Goal: Task Accomplishment & Management: Complete application form

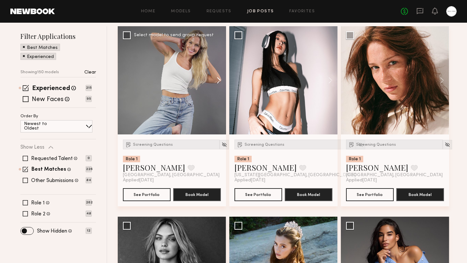
scroll to position [79, 0]
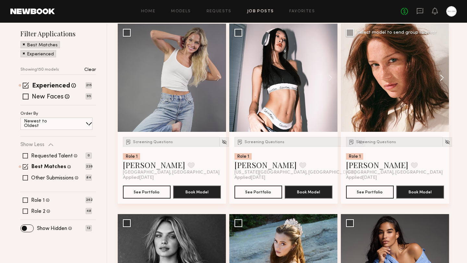
click at [442, 80] on button at bounding box center [438, 78] width 21 height 108
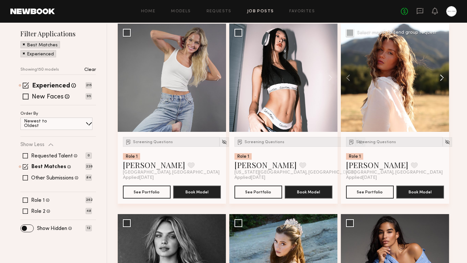
click at [442, 80] on button at bounding box center [438, 78] width 21 height 108
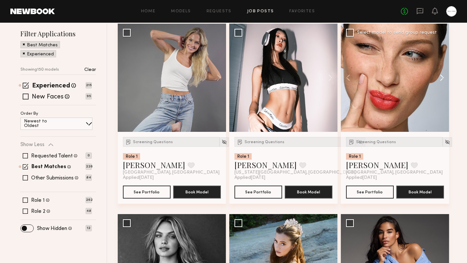
click at [442, 80] on button at bounding box center [438, 78] width 21 height 108
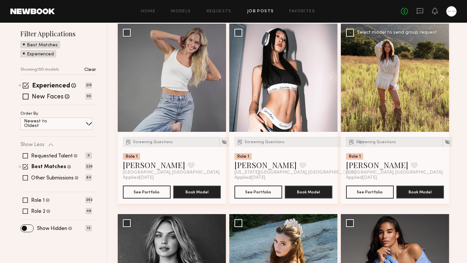
click at [442, 80] on button at bounding box center [438, 78] width 21 height 108
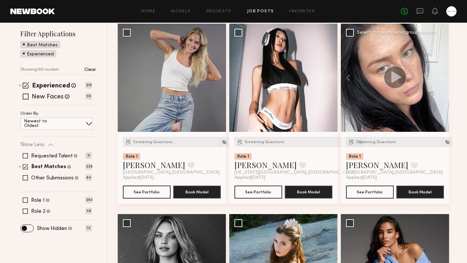
click at [442, 80] on button at bounding box center [438, 78] width 21 height 108
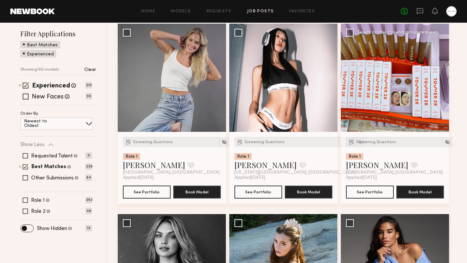
click at [442, 80] on div at bounding box center [395, 78] width 108 height 108
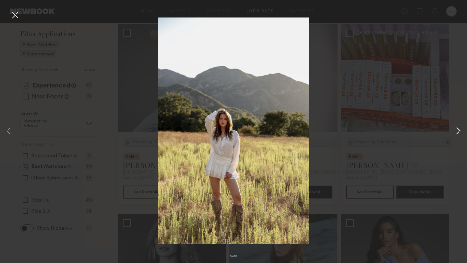
click at [459, 130] on button at bounding box center [458, 131] width 8 height 211
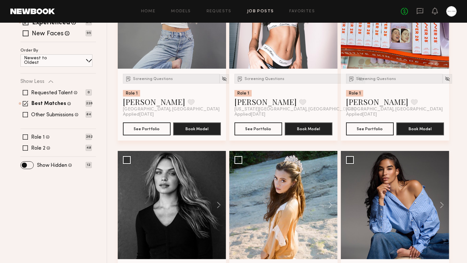
scroll to position [229, 0]
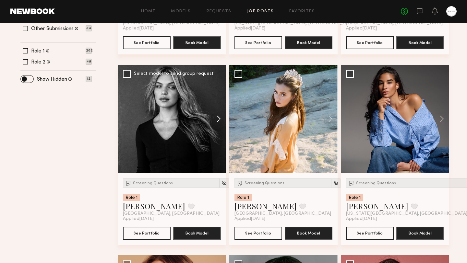
click at [217, 118] on button at bounding box center [215, 119] width 21 height 108
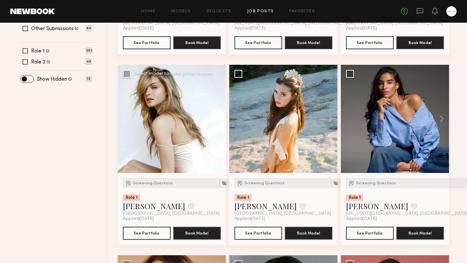
click at [217, 118] on button at bounding box center [215, 119] width 21 height 108
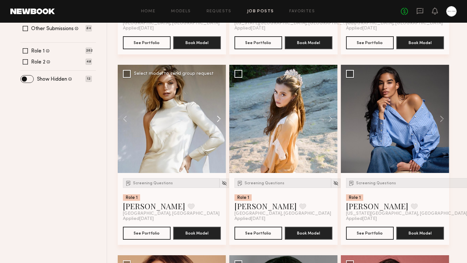
click at [217, 118] on button at bounding box center [215, 119] width 21 height 108
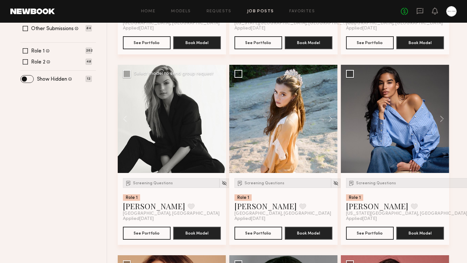
click at [217, 118] on div at bounding box center [172, 119] width 108 height 108
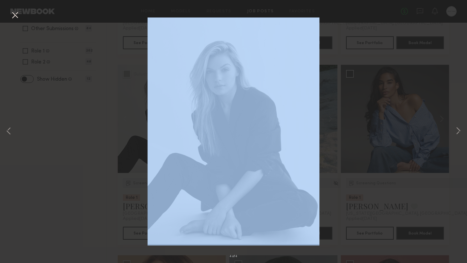
click at [217, 118] on div "4 of 4" at bounding box center [233, 131] width 467 height 263
click at [15, 15] on button at bounding box center [15, 16] width 10 height 12
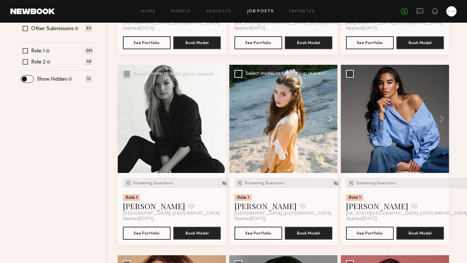
click at [331, 116] on button at bounding box center [327, 119] width 21 height 108
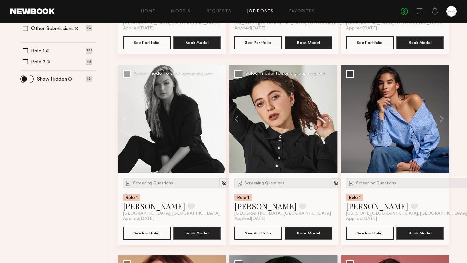
click at [331, 116] on button at bounding box center [327, 119] width 21 height 108
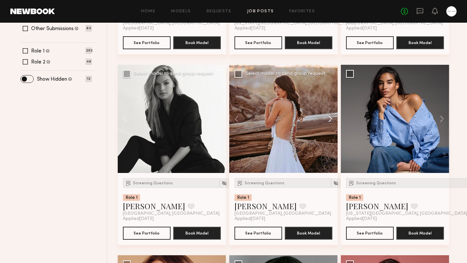
click at [331, 116] on button at bounding box center [327, 119] width 21 height 108
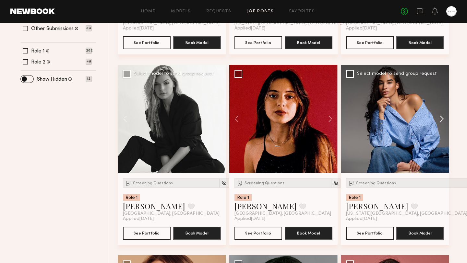
click at [438, 119] on button at bounding box center [438, 119] width 21 height 108
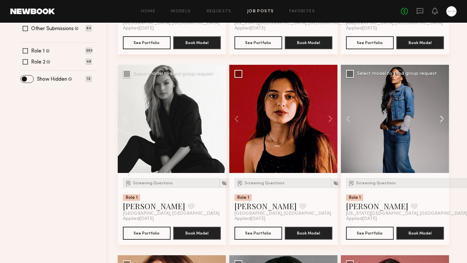
click at [438, 119] on button at bounding box center [438, 119] width 21 height 108
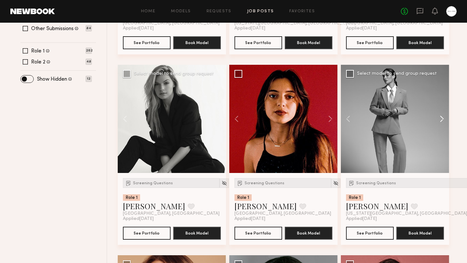
click at [438, 119] on button at bounding box center [438, 119] width 21 height 108
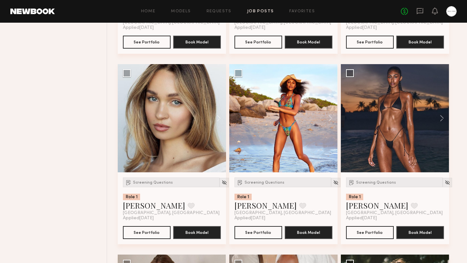
scroll to position [617, 0]
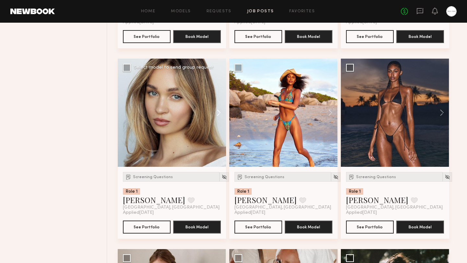
click at [217, 113] on button at bounding box center [215, 113] width 21 height 108
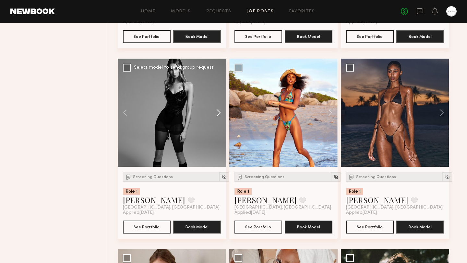
click at [217, 113] on button at bounding box center [215, 113] width 21 height 108
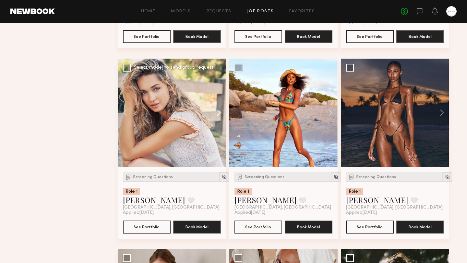
click at [217, 113] on button at bounding box center [215, 113] width 21 height 108
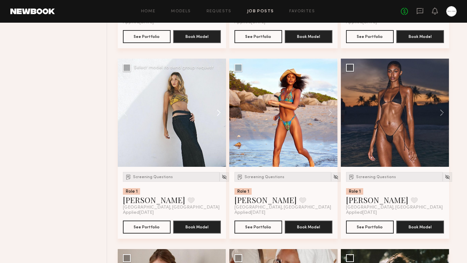
click at [217, 113] on button at bounding box center [215, 113] width 21 height 108
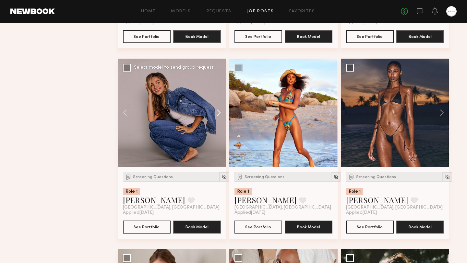
click at [217, 113] on button at bounding box center [215, 113] width 21 height 108
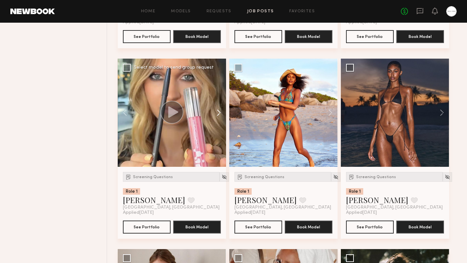
click at [217, 113] on button at bounding box center [215, 113] width 21 height 108
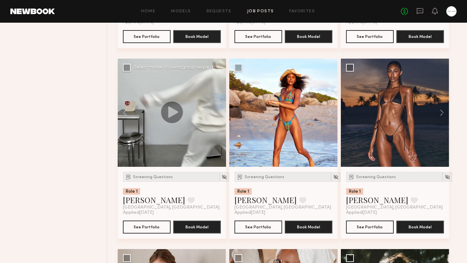
click at [217, 113] on div at bounding box center [172, 113] width 108 height 108
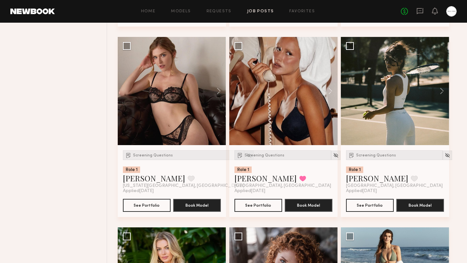
scroll to position [835, 0]
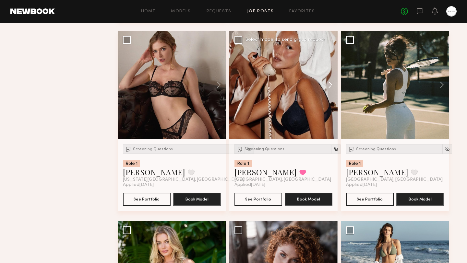
click at [327, 84] on button at bounding box center [327, 85] width 21 height 108
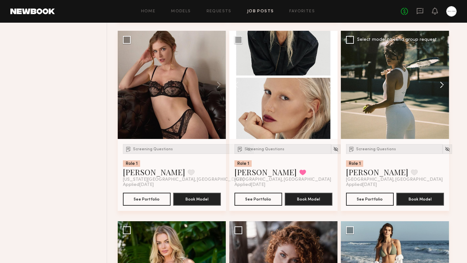
click at [441, 83] on button at bounding box center [438, 85] width 21 height 108
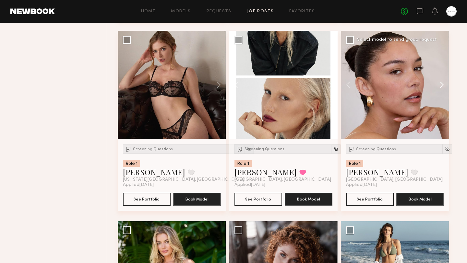
click at [441, 83] on button at bounding box center [438, 85] width 21 height 108
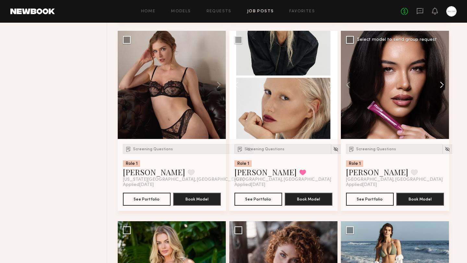
click at [441, 83] on button at bounding box center [438, 85] width 21 height 108
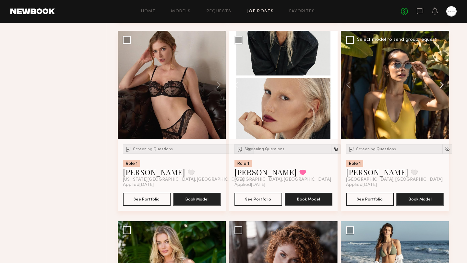
click at [441, 83] on button at bounding box center [438, 85] width 21 height 108
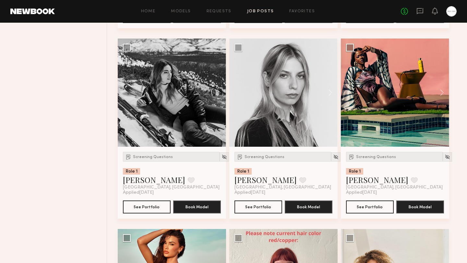
scroll to position [1401, 0]
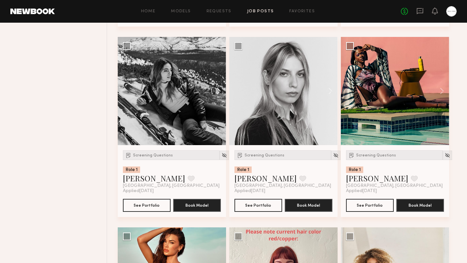
click at [217, 89] on button at bounding box center [215, 91] width 21 height 108
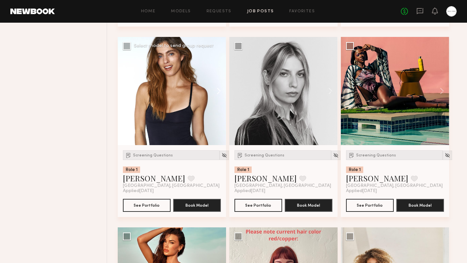
click at [217, 89] on button at bounding box center [215, 91] width 21 height 108
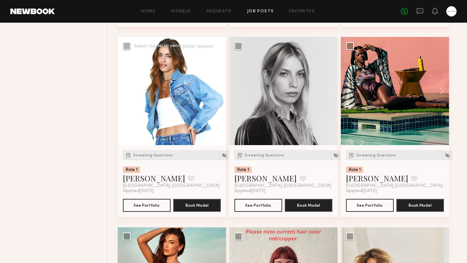
click at [217, 89] on button at bounding box center [215, 91] width 21 height 108
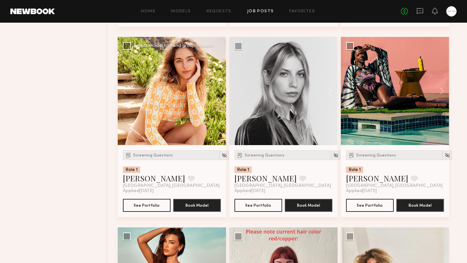
click at [217, 89] on div at bounding box center [172, 91] width 108 height 108
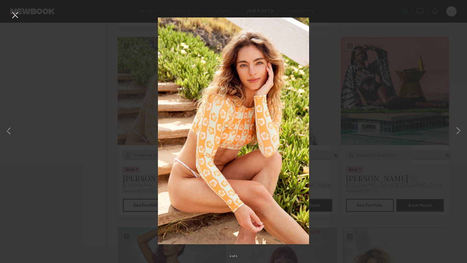
click at [14, 16] on button at bounding box center [15, 16] width 10 height 12
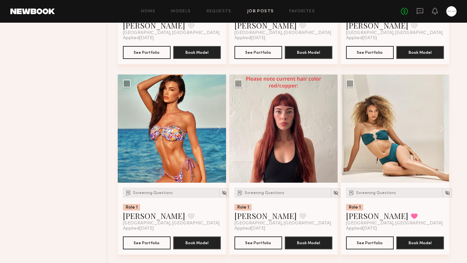
scroll to position [1556, 0]
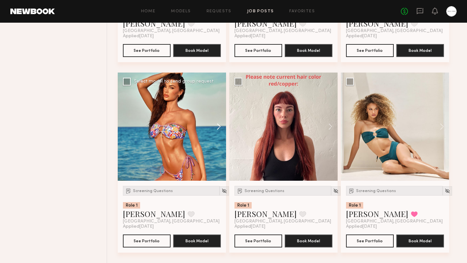
click at [216, 124] on button at bounding box center [215, 127] width 21 height 108
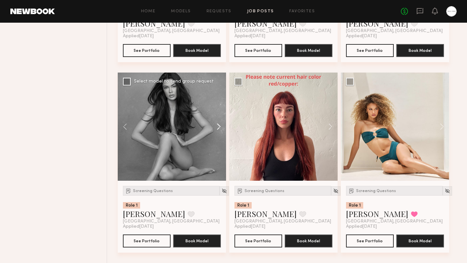
click at [216, 124] on button at bounding box center [215, 127] width 21 height 108
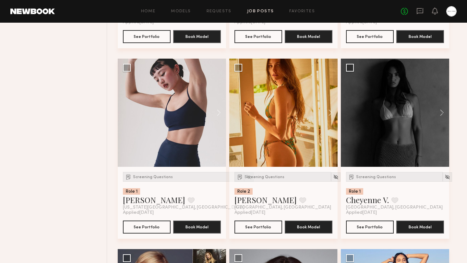
scroll to position [1951, 0]
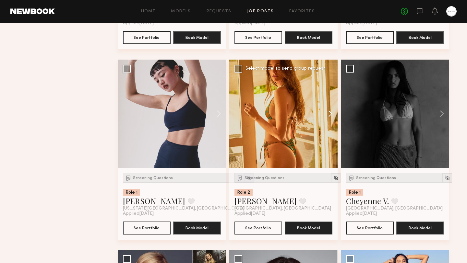
click at [330, 115] on button at bounding box center [327, 114] width 21 height 108
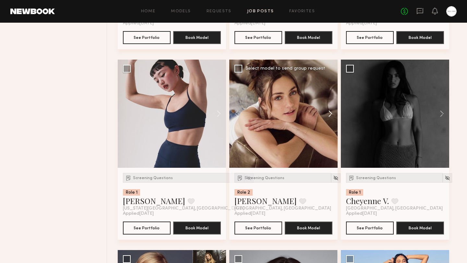
click at [330, 115] on button at bounding box center [327, 114] width 21 height 108
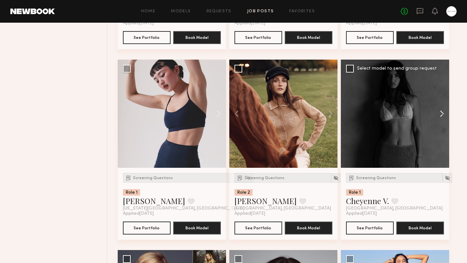
click at [438, 114] on button at bounding box center [438, 114] width 21 height 108
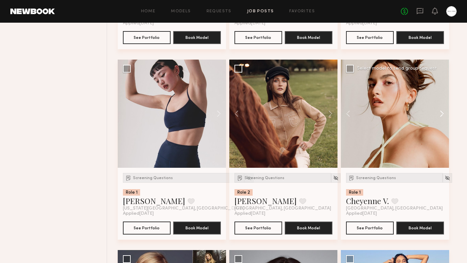
click at [438, 114] on button at bounding box center [438, 114] width 21 height 108
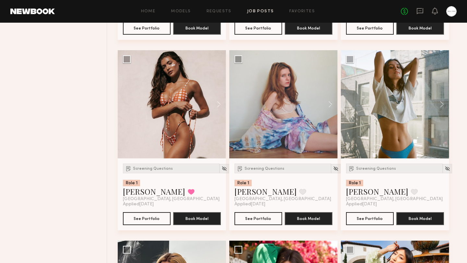
scroll to position [2342, 0]
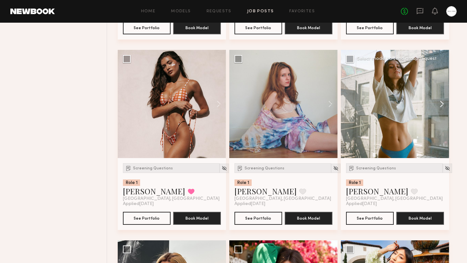
click at [439, 107] on button at bounding box center [438, 104] width 21 height 108
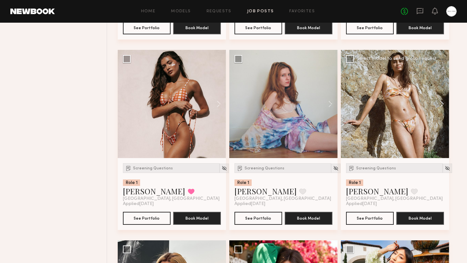
click at [439, 106] on button at bounding box center [438, 104] width 21 height 108
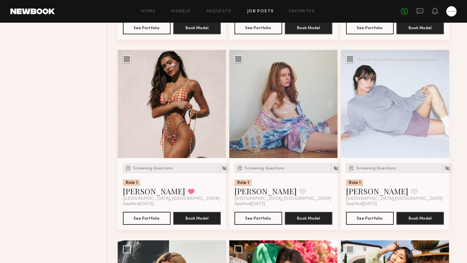
click at [439, 106] on button at bounding box center [438, 104] width 21 height 108
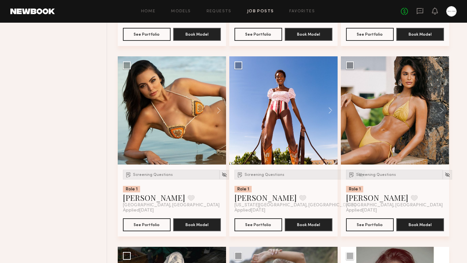
scroll to position [2716, 0]
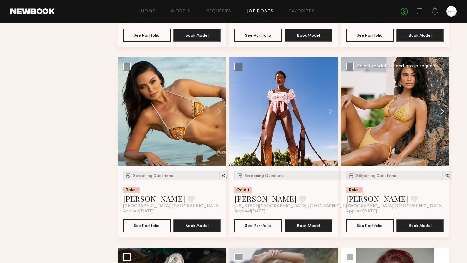
click at [440, 114] on button at bounding box center [438, 111] width 21 height 108
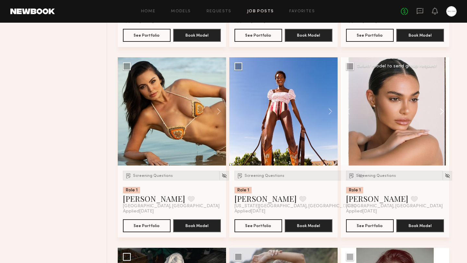
click at [440, 114] on button at bounding box center [438, 111] width 21 height 108
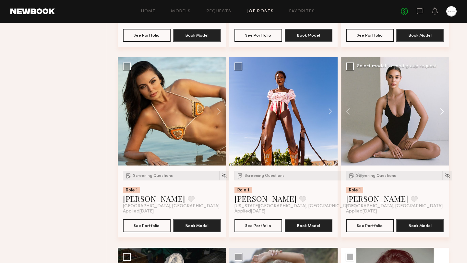
click at [440, 114] on button at bounding box center [438, 111] width 21 height 108
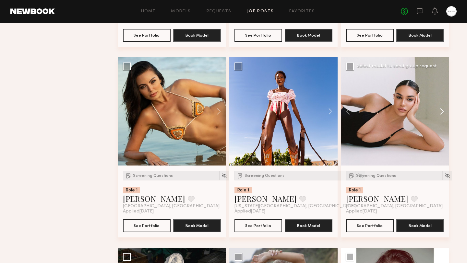
click at [440, 114] on button at bounding box center [438, 111] width 21 height 108
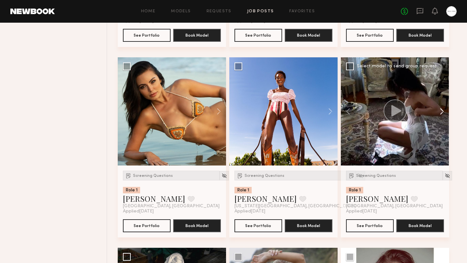
click at [440, 114] on button at bounding box center [438, 111] width 21 height 108
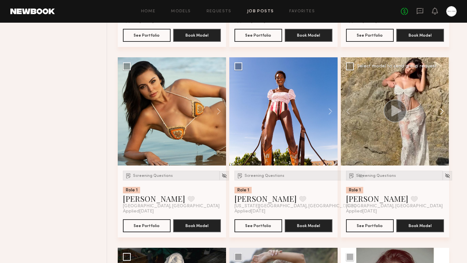
click at [440, 114] on button at bounding box center [438, 111] width 21 height 108
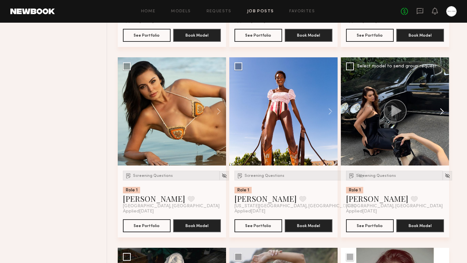
click at [440, 114] on button at bounding box center [438, 111] width 21 height 108
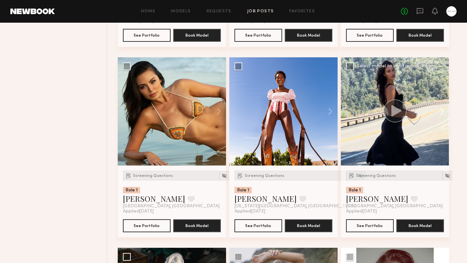
click at [440, 114] on button at bounding box center [438, 111] width 21 height 108
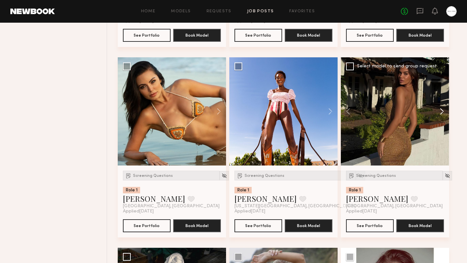
click at [440, 114] on button at bounding box center [438, 111] width 21 height 108
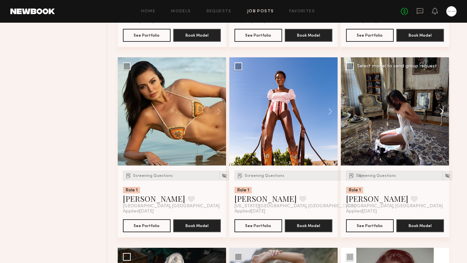
click at [440, 114] on button at bounding box center [438, 111] width 21 height 108
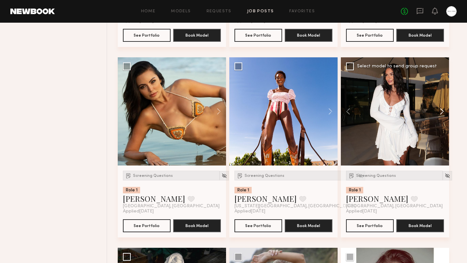
click at [440, 114] on button at bounding box center [438, 111] width 21 height 108
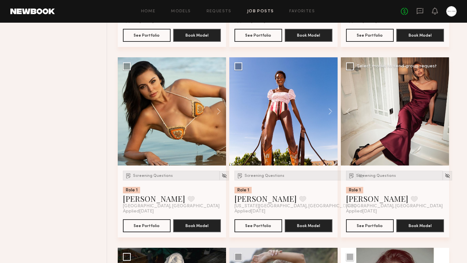
click at [440, 114] on div at bounding box center [395, 111] width 108 height 108
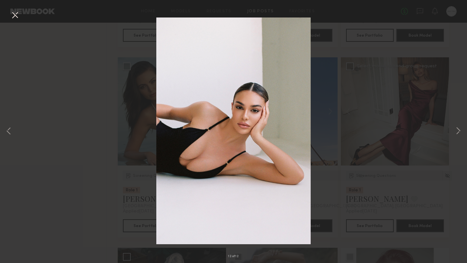
click at [117, 76] on div "12 of 12" at bounding box center [233, 131] width 467 height 263
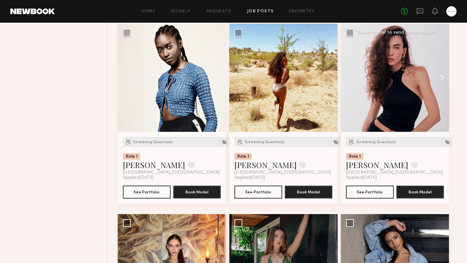
scroll to position [3700, 0]
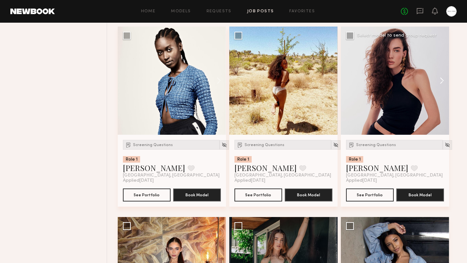
click at [441, 83] on button at bounding box center [438, 81] width 21 height 108
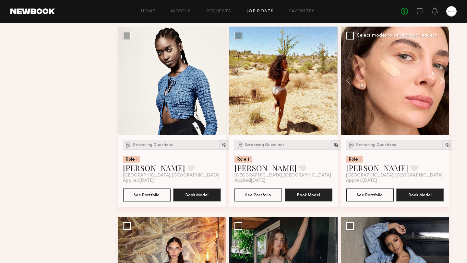
click at [441, 83] on button at bounding box center [438, 81] width 21 height 108
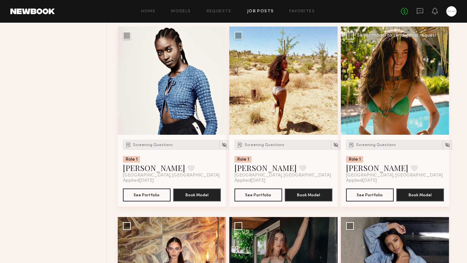
click at [441, 83] on button at bounding box center [438, 81] width 21 height 108
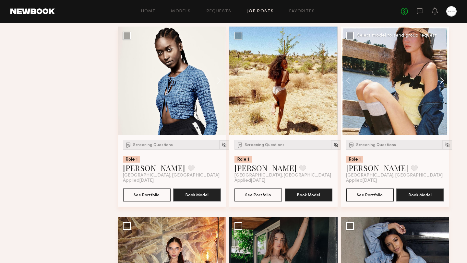
click at [441, 83] on button at bounding box center [438, 81] width 21 height 108
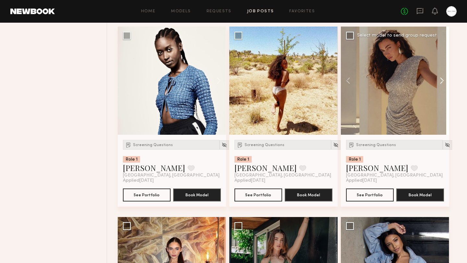
click at [441, 83] on button at bounding box center [438, 81] width 21 height 108
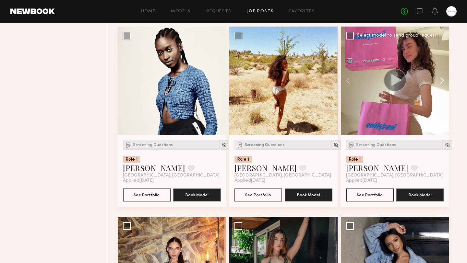
click at [441, 83] on button at bounding box center [438, 81] width 21 height 108
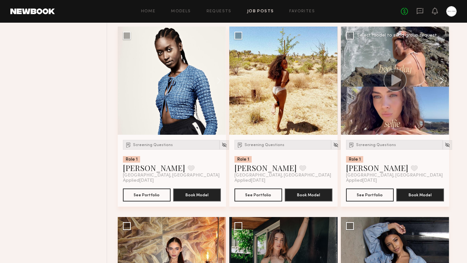
click at [441, 83] on button at bounding box center [438, 81] width 21 height 108
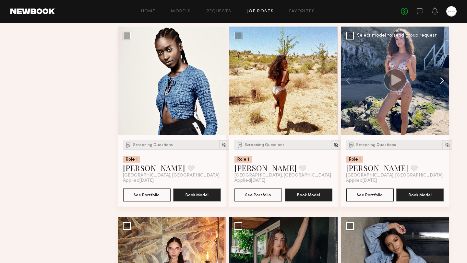
click at [441, 83] on button at bounding box center [438, 81] width 21 height 108
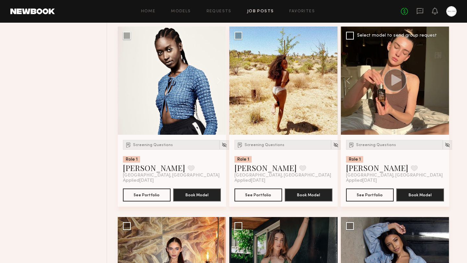
click at [441, 83] on div at bounding box center [395, 81] width 108 height 108
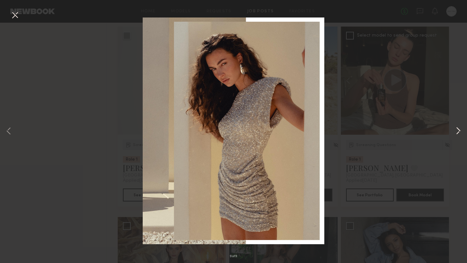
click at [460, 131] on button at bounding box center [458, 131] width 8 height 211
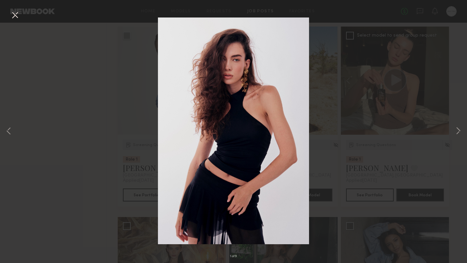
click at [467, 130] on div "1 of 9" at bounding box center [233, 131] width 467 height 263
click at [455, 133] on button at bounding box center [458, 131] width 8 height 211
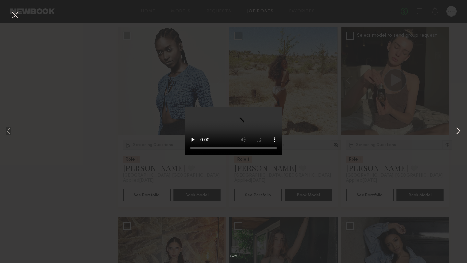
click at [455, 133] on button at bounding box center [458, 131] width 8 height 211
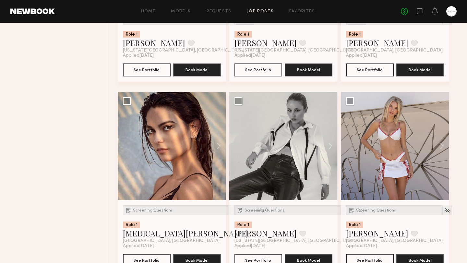
scroll to position [5045, 0]
